Goal: Task Accomplishment & Management: Complete application form

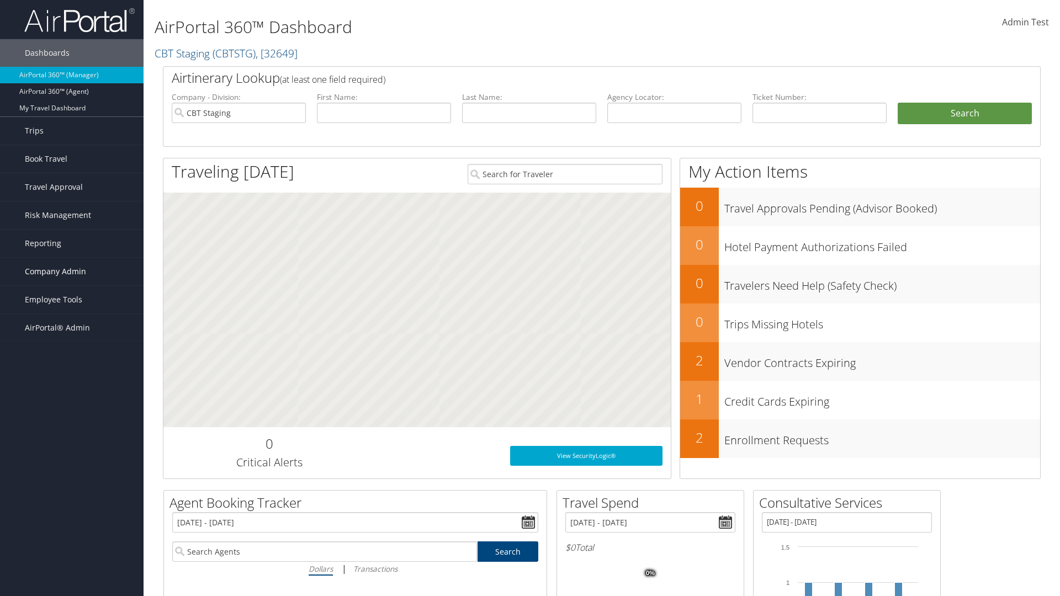
click at [72, 272] on span "Company Admin" at bounding box center [55, 272] width 61 height 28
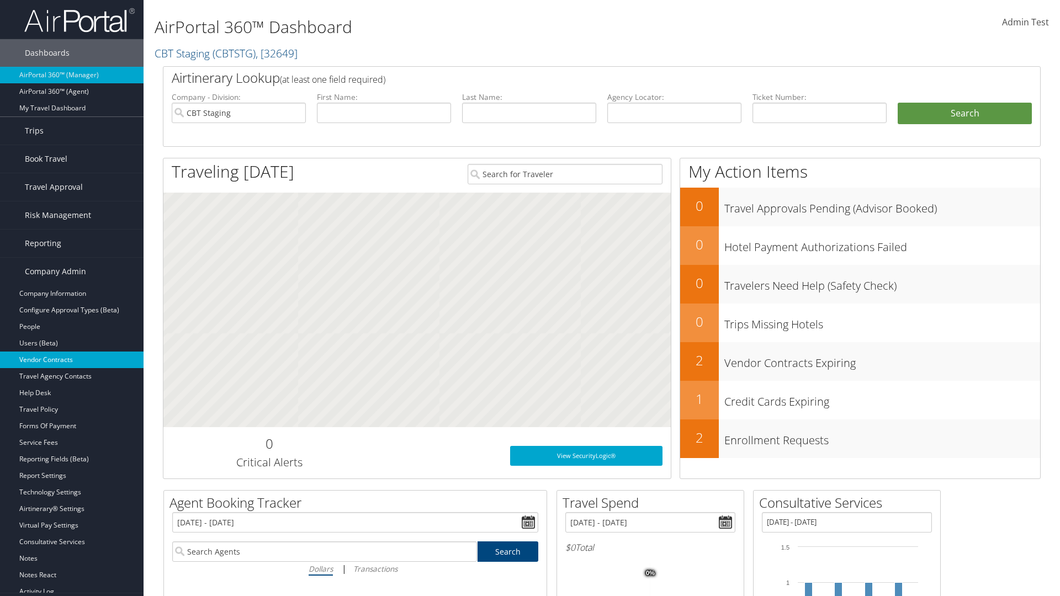
click at [72, 360] on link "Vendor Contracts" at bounding box center [72, 360] width 144 height 17
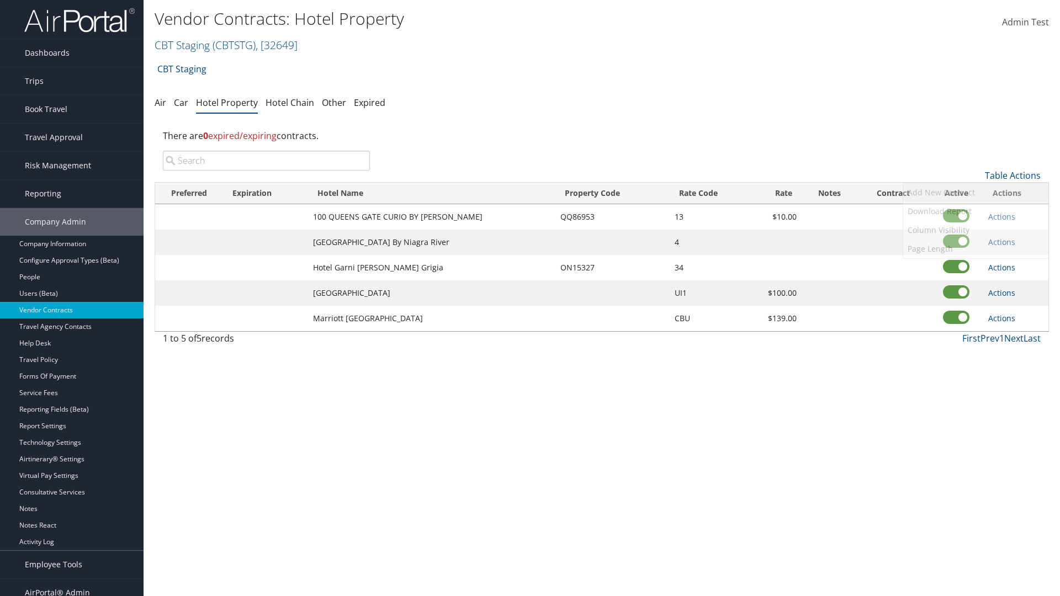
click at [976, 193] on link "Add New Contract" at bounding box center [975, 192] width 145 height 19
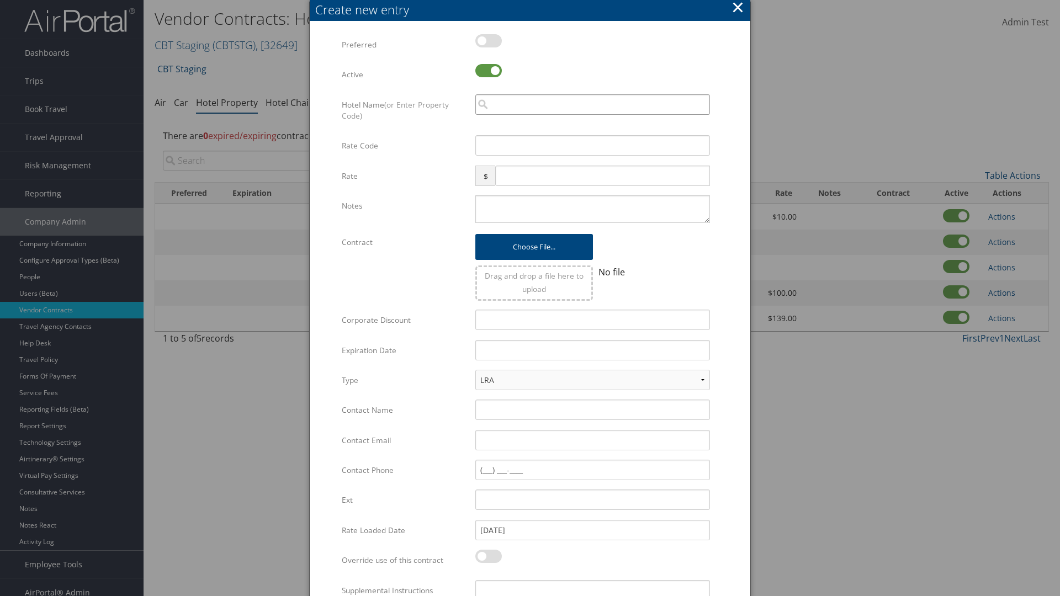
click at [592, 104] on input "search" at bounding box center [592, 104] width 235 height 20
type input "Calif"
